Goal: Information Seeking & Learning: Find specific fact

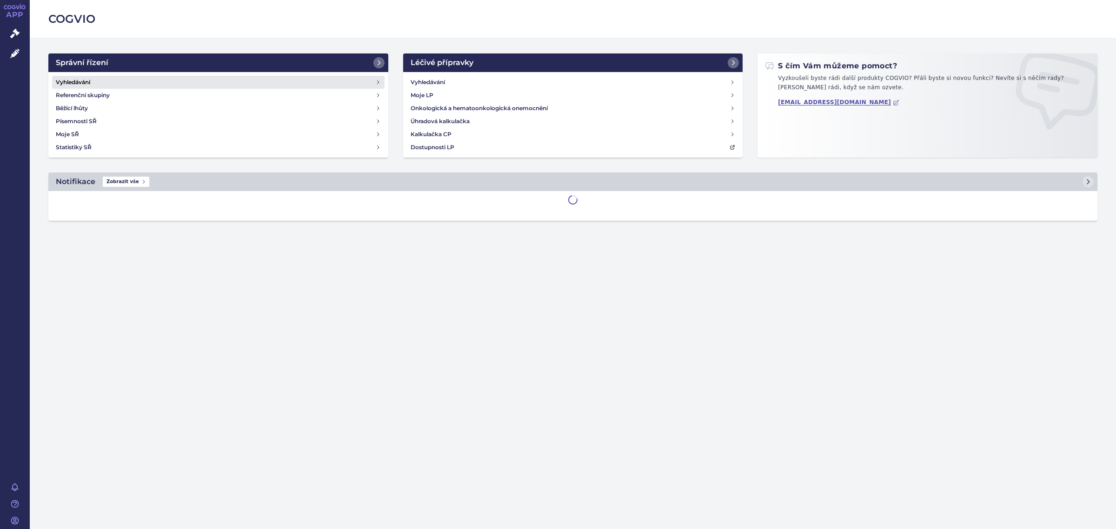
click at [99, 79] on link "Vyhledávání" at bounding box center [218, 82] width 332 height 13
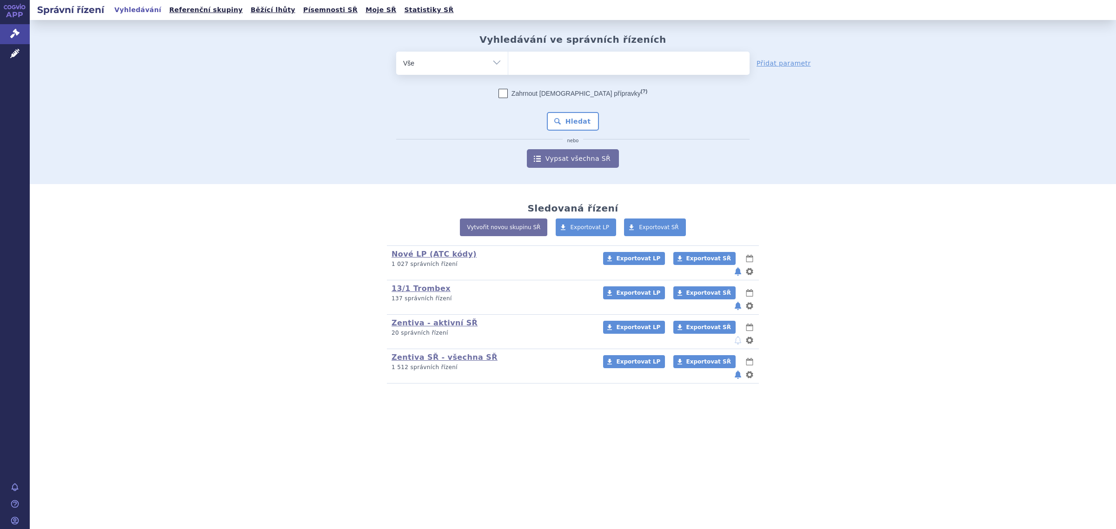
click at [562, 69] on ul at bounding box center [628, 62] width 241 height 20
click at [508, 69] on select at bounding box center [508, 62] width 0 height 23
click at [561, 64] on ul at bounding box center [628, 62] width 241 height 20
click at [508, 64] on select at bounding box center [508, 62] width 0 height 23
click at [489, 64] on select "Vše Spisová značka Typ SŘ Přípravek/SUKL kód Účastník/Držitel" at bounding box center [452, 62] width 112 height 21
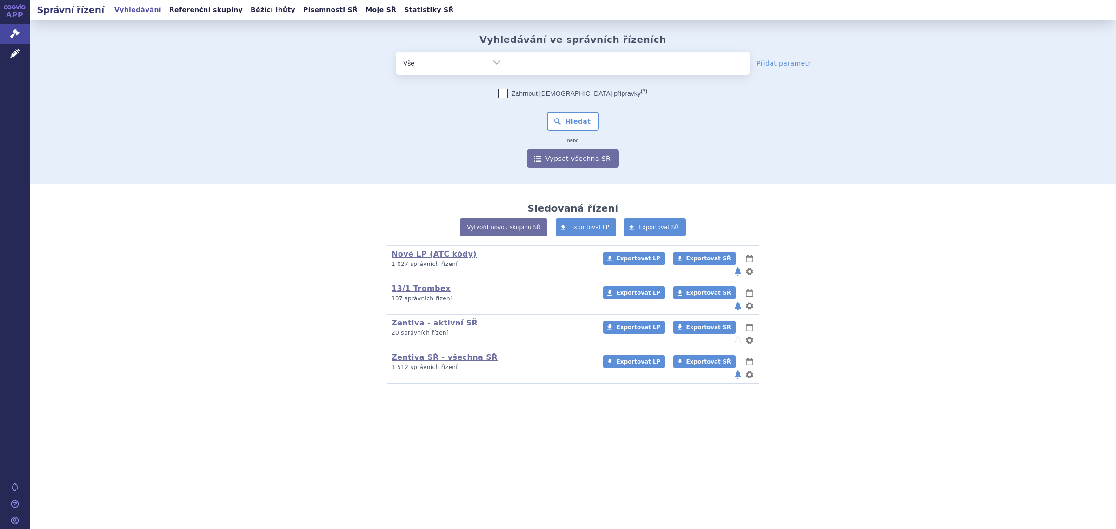
select select "filter-product"
click at [396, 52] on select "Vše Spisová značka Typ SŘ Přípravek/SUKL kód Účastník/Držitel" at bounding box center [452, 62] width 112 height 21
click at [545, 63] on ul at bounding box center [628, 62] width 241 height 20
click at [508, 63] on select at bounding box center [508, 62] width 0 height 23
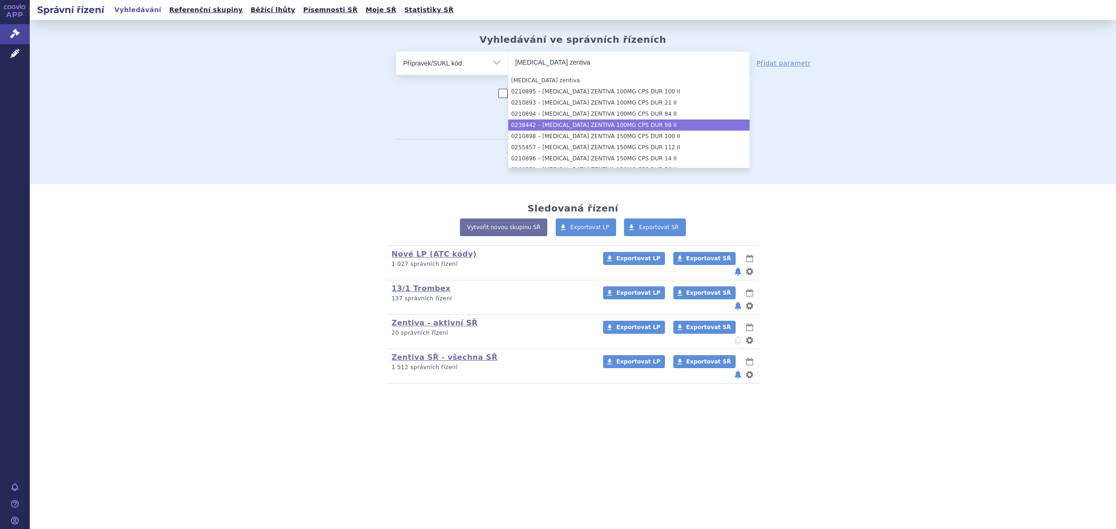
type input "[MEDICAL_DATA] zentiva"
select select "aeef8f2c-e466-4967-9efb-156a8da2c548"
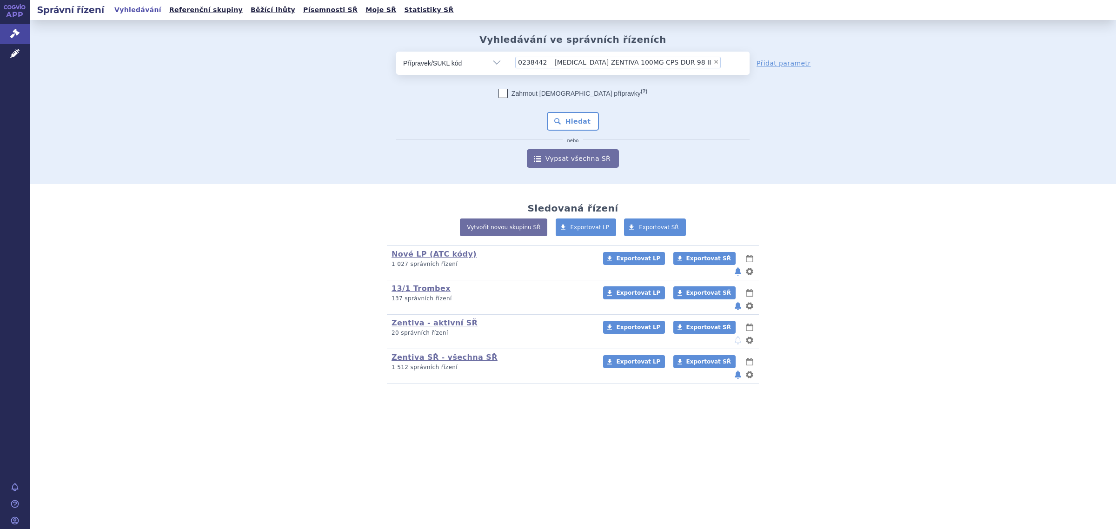
click at [713, 61] on span "×" at bounding box center [716, 62] width 6 height 6
click at [508, 61] on select "0238442 – [MEDICAL_DATA] ZENTIVA 100MG CPS DUR 98 II" at bounding box center [508, 62] width 0 height 23
select select
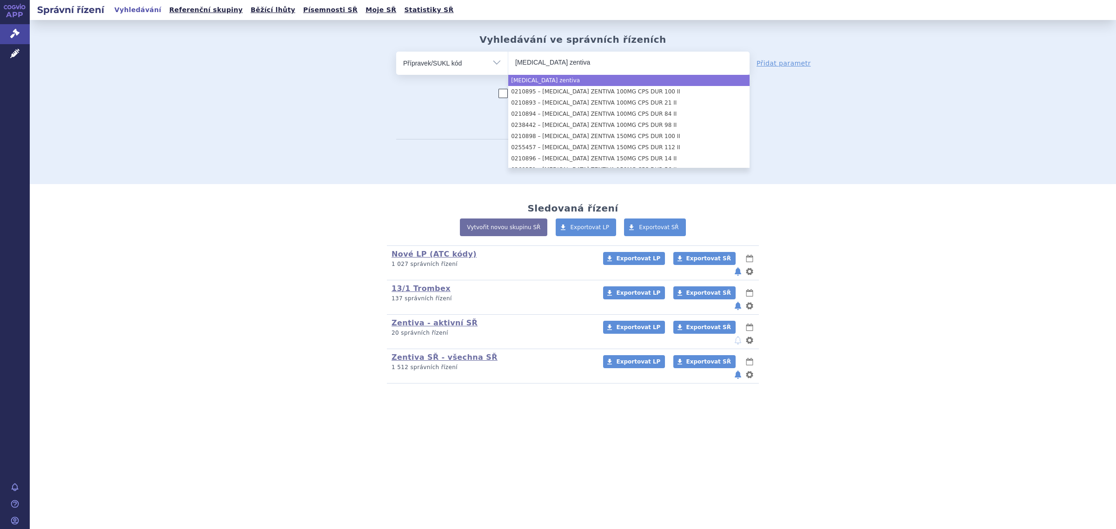
type input "[MEDICAL_DATA] zentiva"
select select "[MEDICAL_DATA] zentiva"
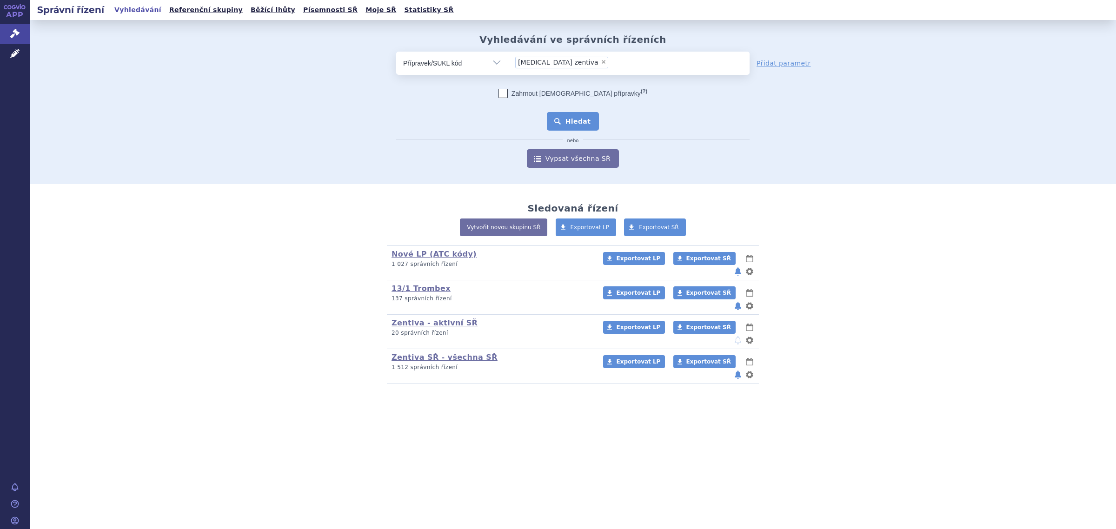
click at [573, 117] on button "Hledat" at bounding box center [573, 121] width 53 height 19
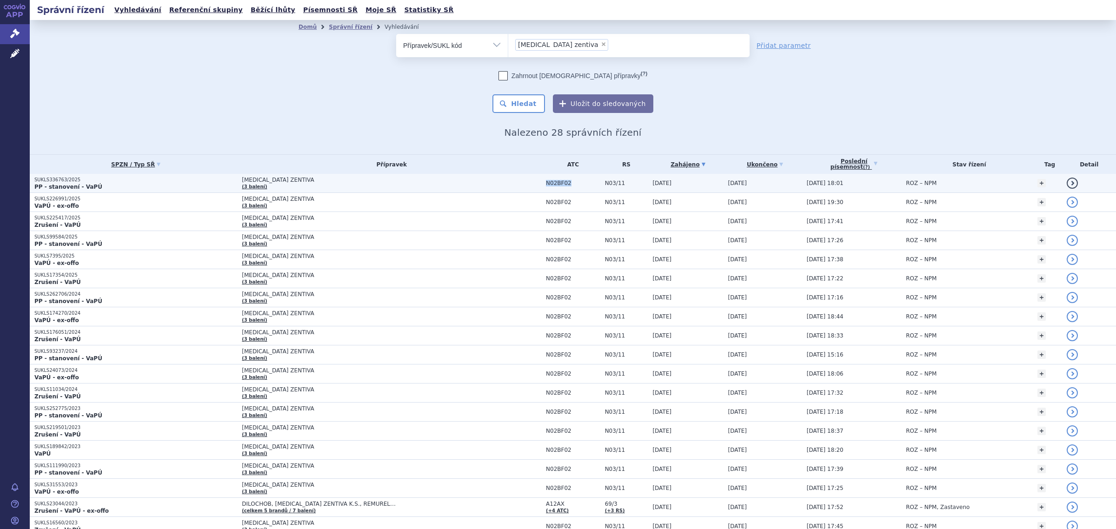
drag, startPoint x: 549, startPoint y: 188, endPoint x: 509, endPoint y: 185, distance: 39.6
click at [541, 185] on td "N02BF02" at bounding box center [570, 183] width 59 height 19
copy span "N02BF02"
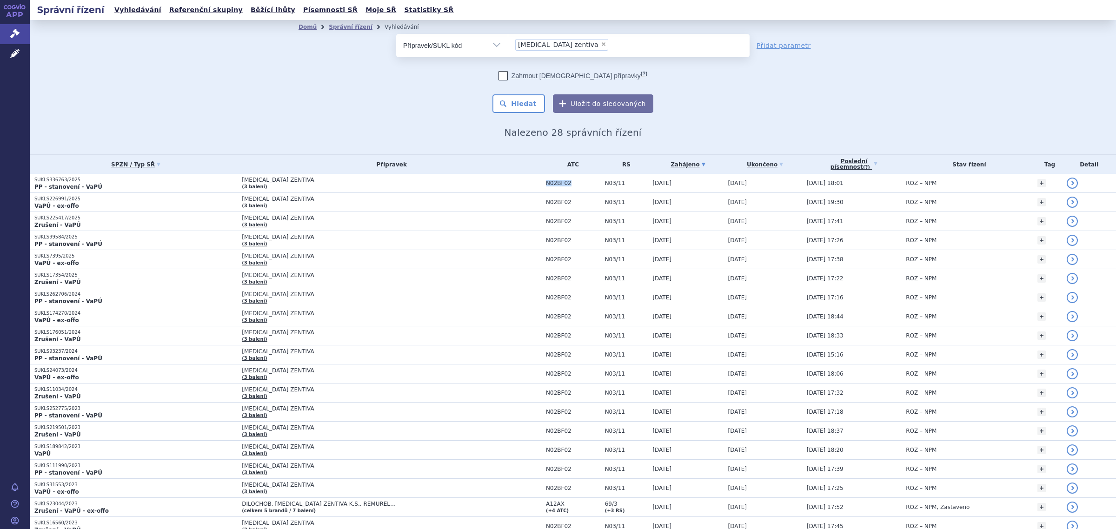
click at [458, 43] on select "Vše Spisová značka Typ SŘ Přípravek/SUKL kód Účastník/Držitel" at bounding box center [452, 44] width 112 height 21
select select "filter-atc-group"
click at [396, 34] on select "Vše Spisová značka Typ SŘ Přípravek/SUKL kód Účastník/Držitel" at bounding box center [452, 44] width 112 height 21
click at [556, 52] on ul at bounding box center [628, 44] width 241 height 20
click at [508, 52] on select at bounding box center [508, 44] width 0 height 23
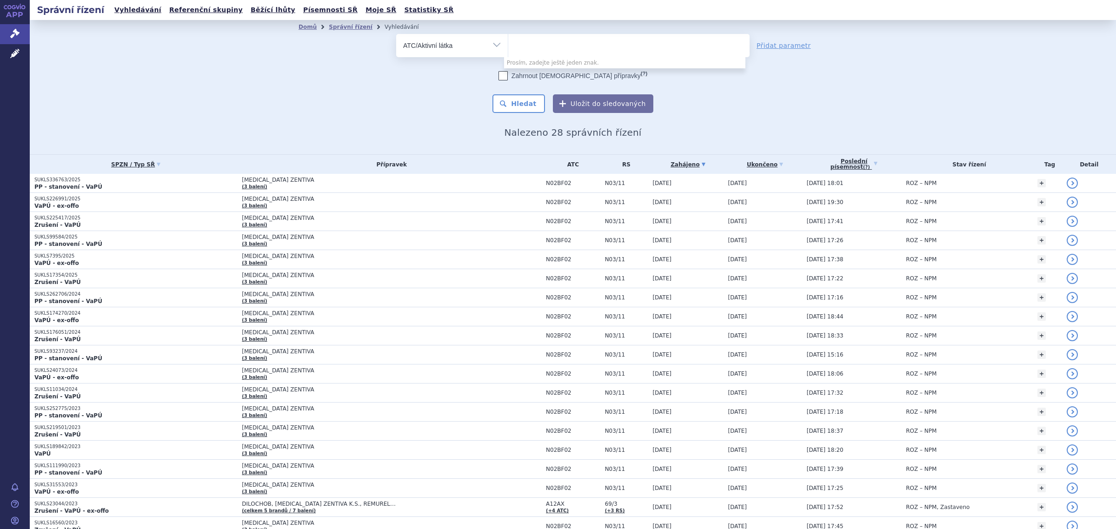
paste input "N02BF02"
type input "N02BF02"
select select "N02BF02"
click at [512, 98] on button "Hledat" at bounding box center [518, 103] width 53 height 19
